Goal: Consume media (video, audio)

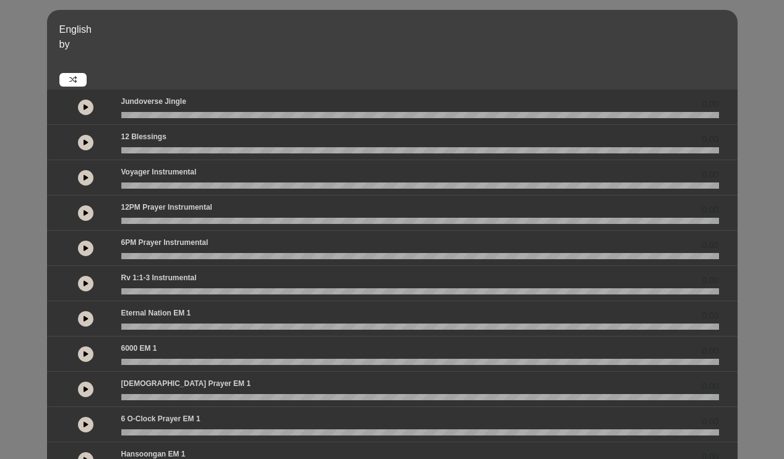
click at [82, 106] on button at bounding box center [85, 107] width 15 height 15
